Goal: Entertainment & Leisure: Consume media (video, audio)

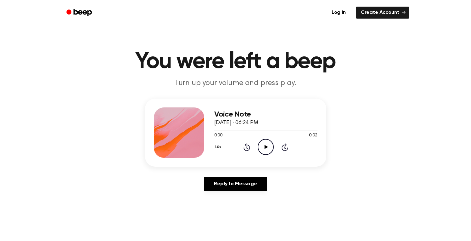
click at [255, 142] on div "1.0x Rewind 5 seconds Play Audio Skip 5 seconds" at bounding box center [265, 147] width 103 height 16
click at [263, 145] on icon "Play Audio" at bounding box center [266, 147] width 16 height 16
click at [271, 143] on icon "Play Audio" at bounding box center [266, 147] width 16 height 16
click at [270, 143] on icon "Pause Audio" at bounding box center [266, 147] width 16 height 16
click at [262, 144] on icon "Play Audio" at bounding box center [266, 147] width 16 height 16
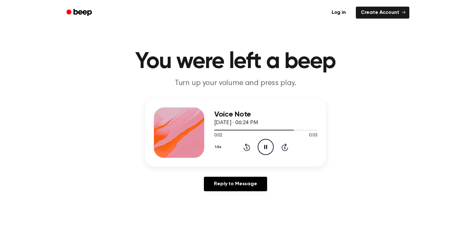
click at [263, 144] on icon "Pause Audio" at bounding box center [266, 147] width 16 height 16
click at [263, 144] on icon "Play Audio" at bounding box center [266, 147] width 16 height 16
click at [265, 143] on icon "Play Audio" at bounding box center [266, 147] width 16 height 16
